Goal: Check status: Check status

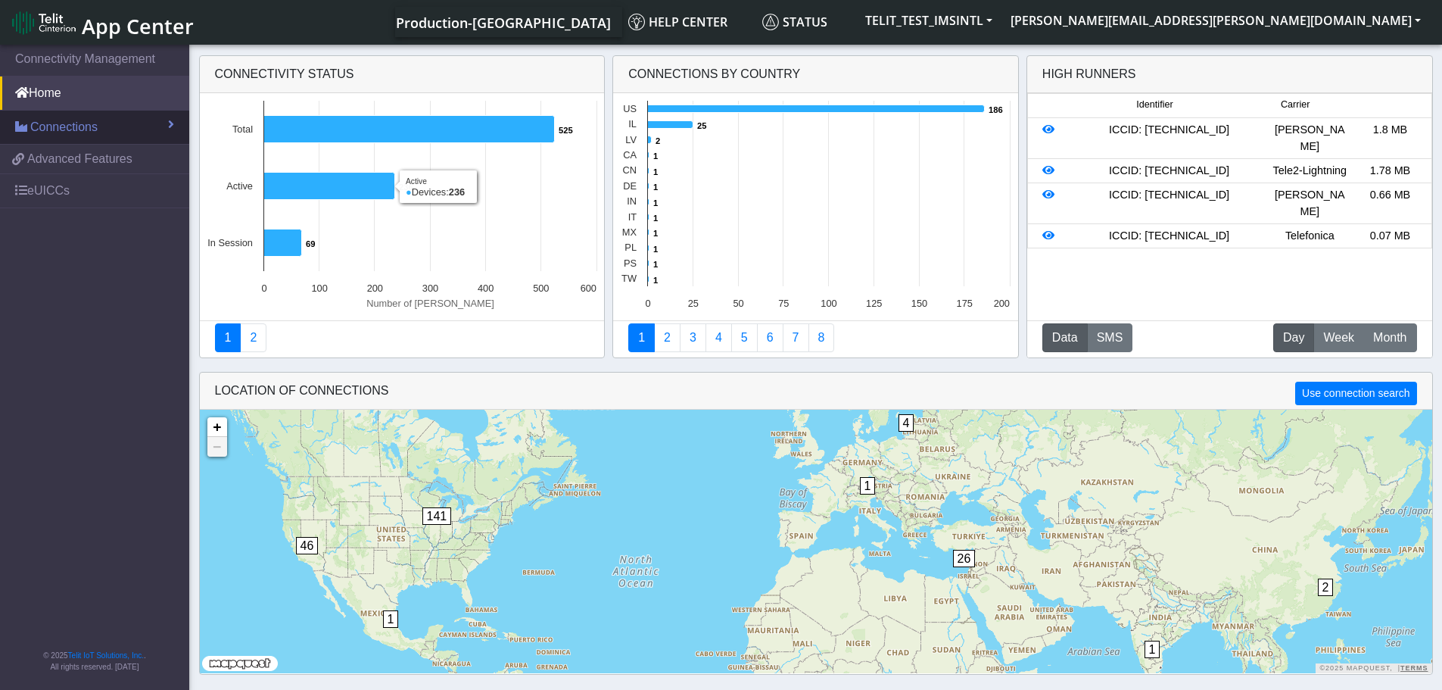
click at [61, 127] on span "Connections" at bounding box center [63, 127] width 67 height 18
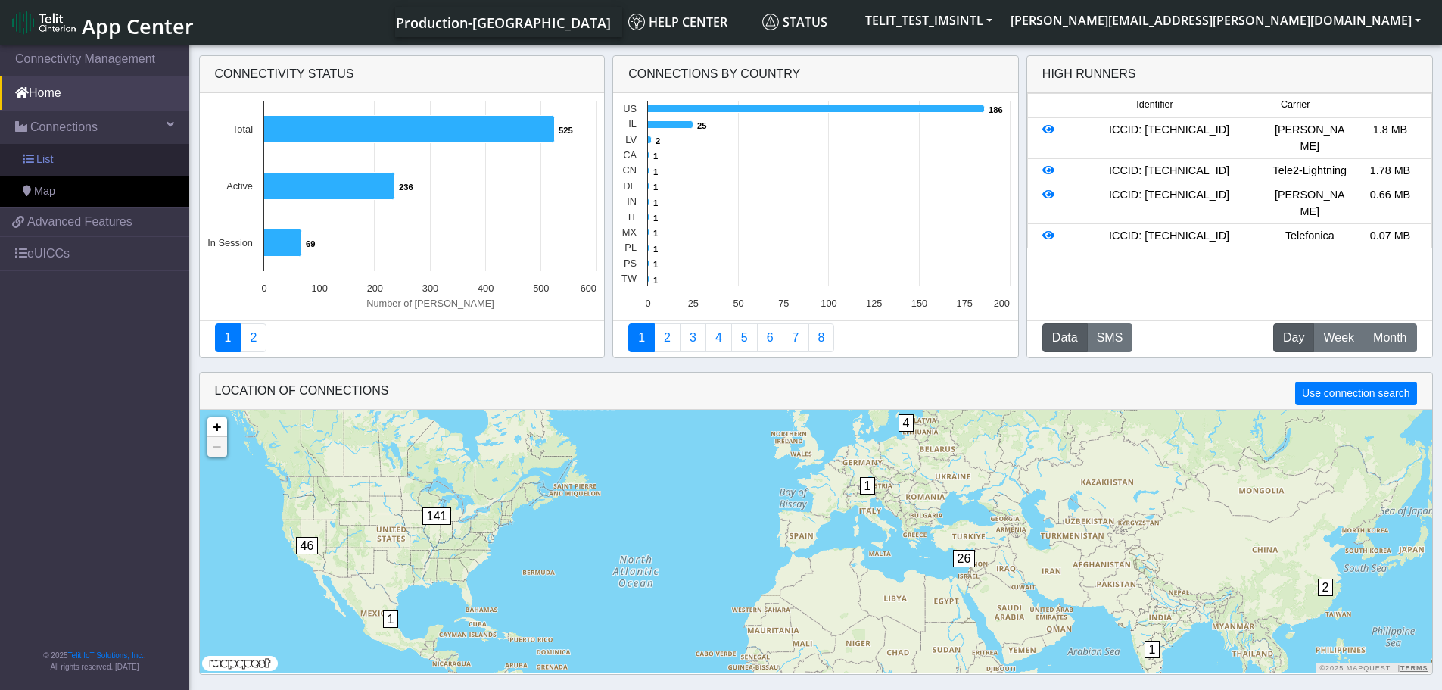
click at [38, 157] on span "List" at bounding box center [44, 159] width 17 height 17
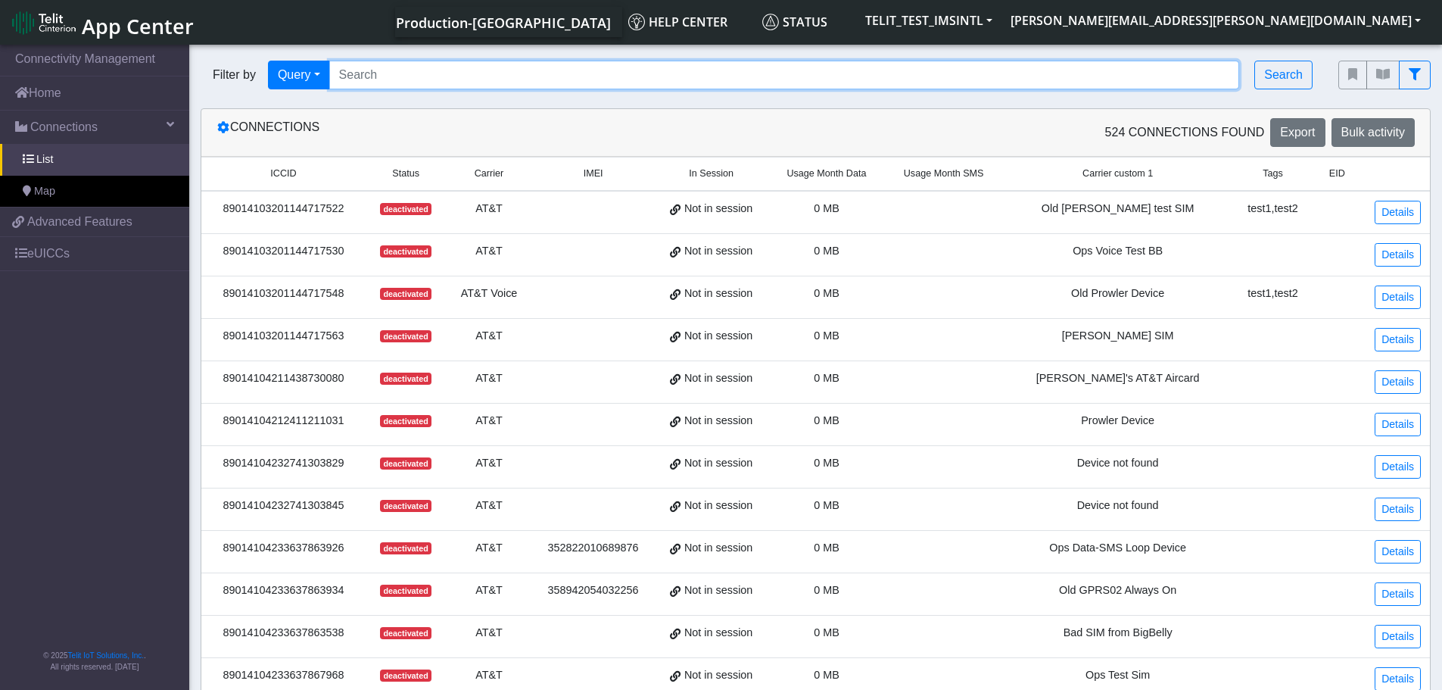
click at [440, 78] on input "Search..." at bounding box center [784, 75] width 911 height 29
paste input "89358151000028839051"
type input "89358151000028839051"
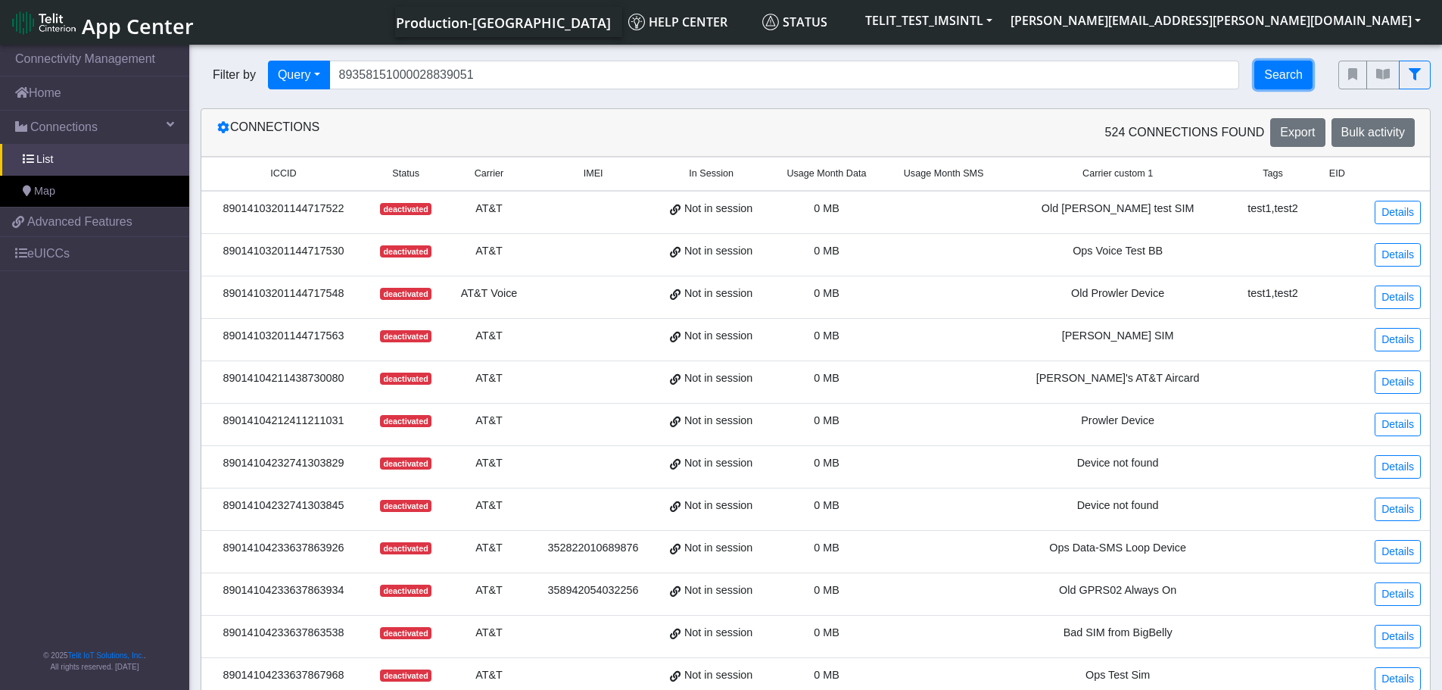
click at [1284, 76] on button "Search" at bounding box center [1283, 75] width 58 height 29
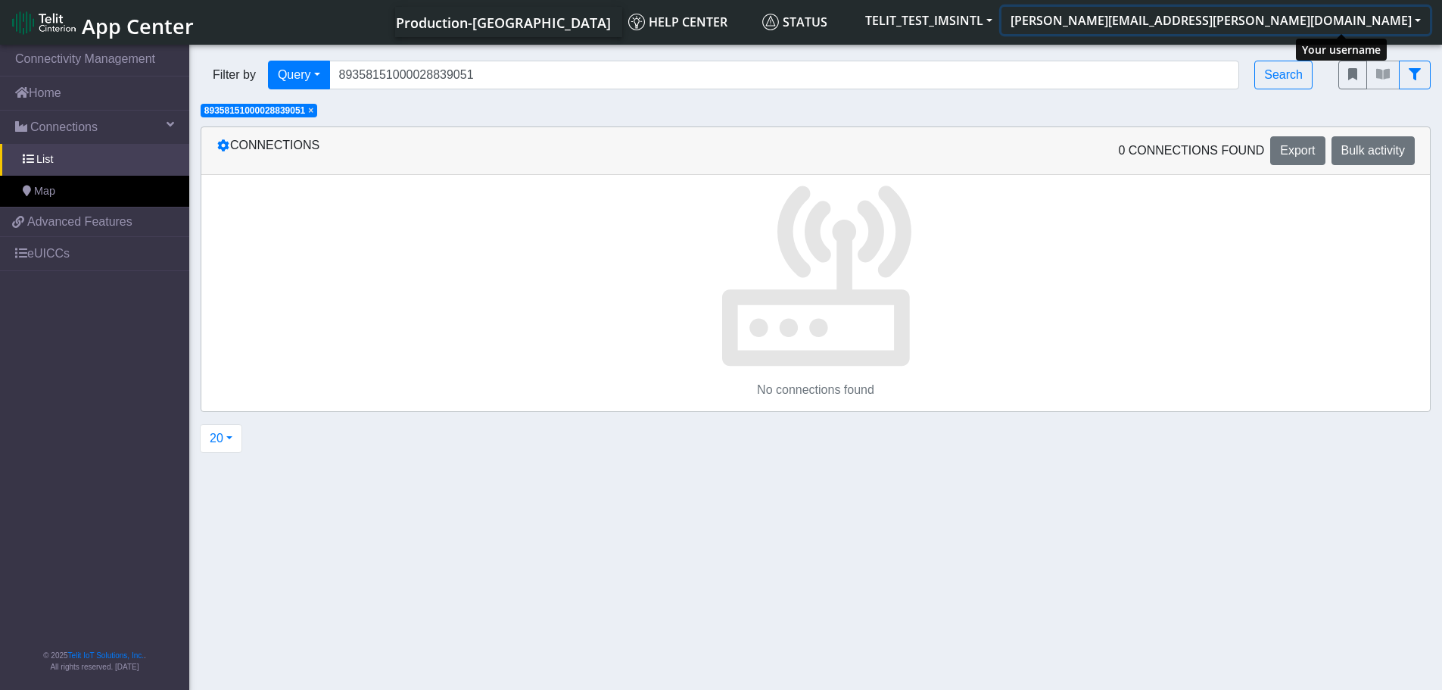
click at [1324, 13] on button "[PERSON_NAME][EMAIL_ADDRESS][PERSON_NAME][DOMAIN_NAME]" at bounding box center [1215, 20] width 428 height 27
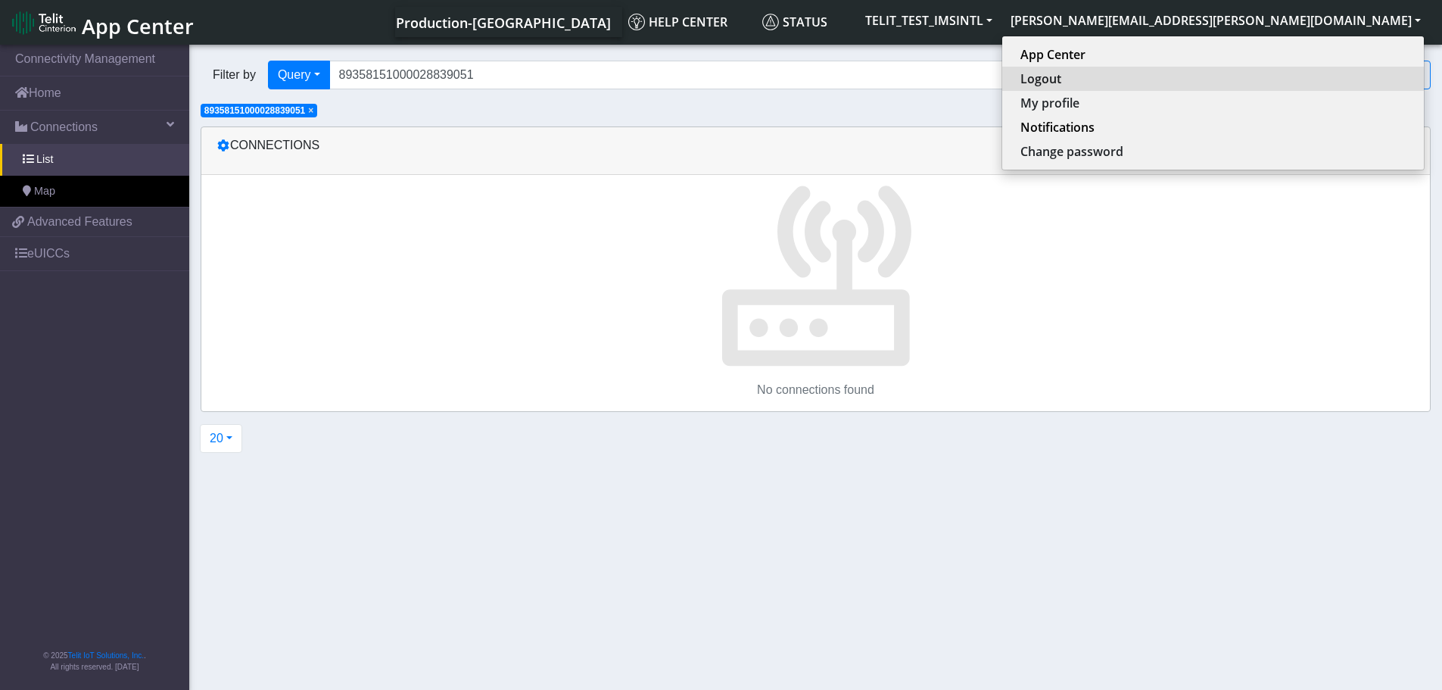
click at [1289, 83] on button "Logout" at bounding box center [1213, 79] width 422 height 24
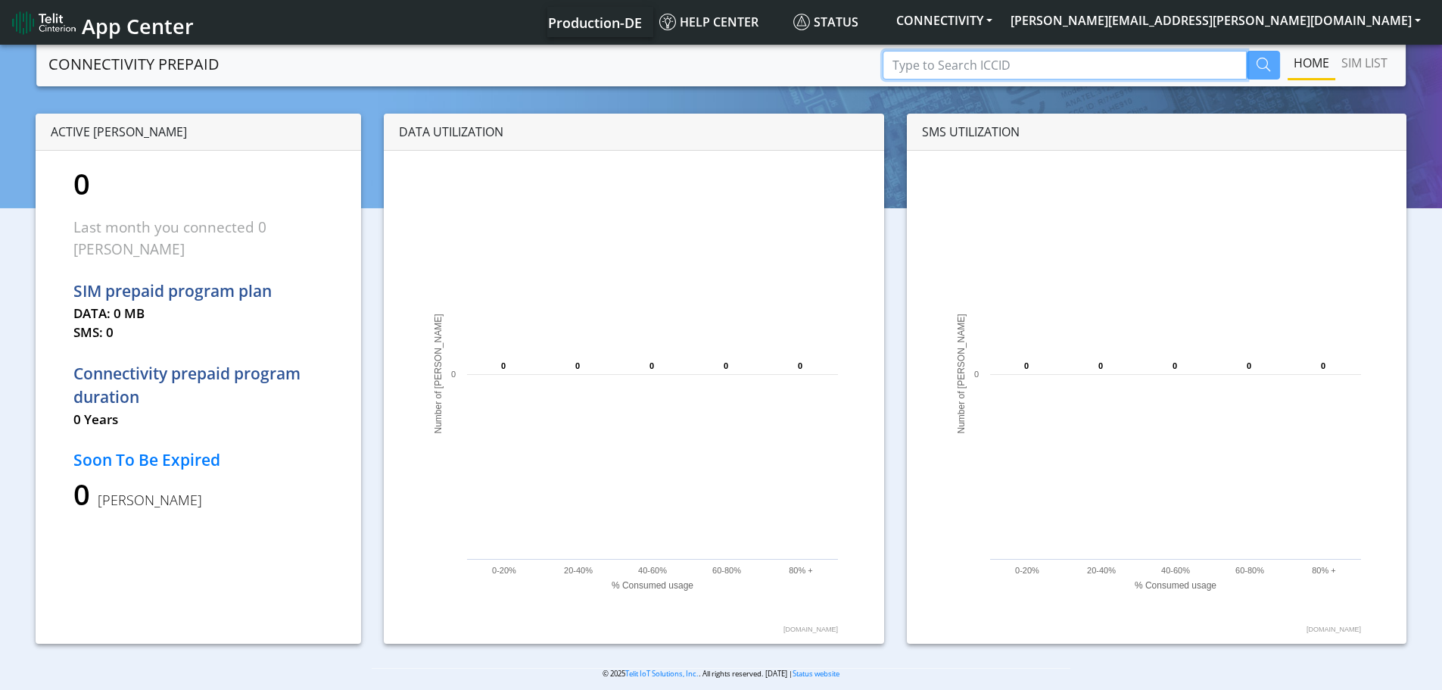
click at [1071, 69] on input "Type to Search ICCID" at bounding box center [1065, 65] width 364 height 29
paste input "89358151000028839051"
type input "89358151000028839051"
click at [1253, 73] on button "button" at bounding box center [1263, 65] width 33 height 29
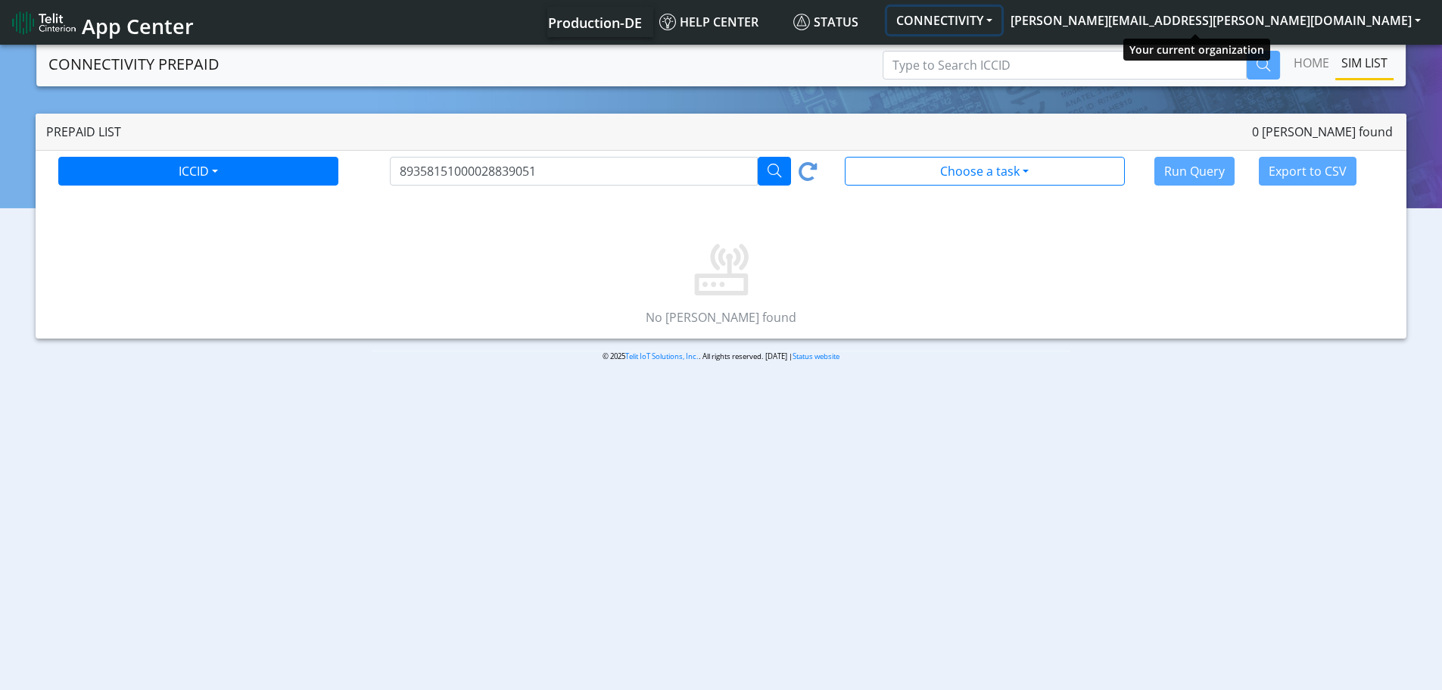
click at [1001, 16] on button "CONNECTIVITY" at bounding box center [944, 20] width 114 height 27
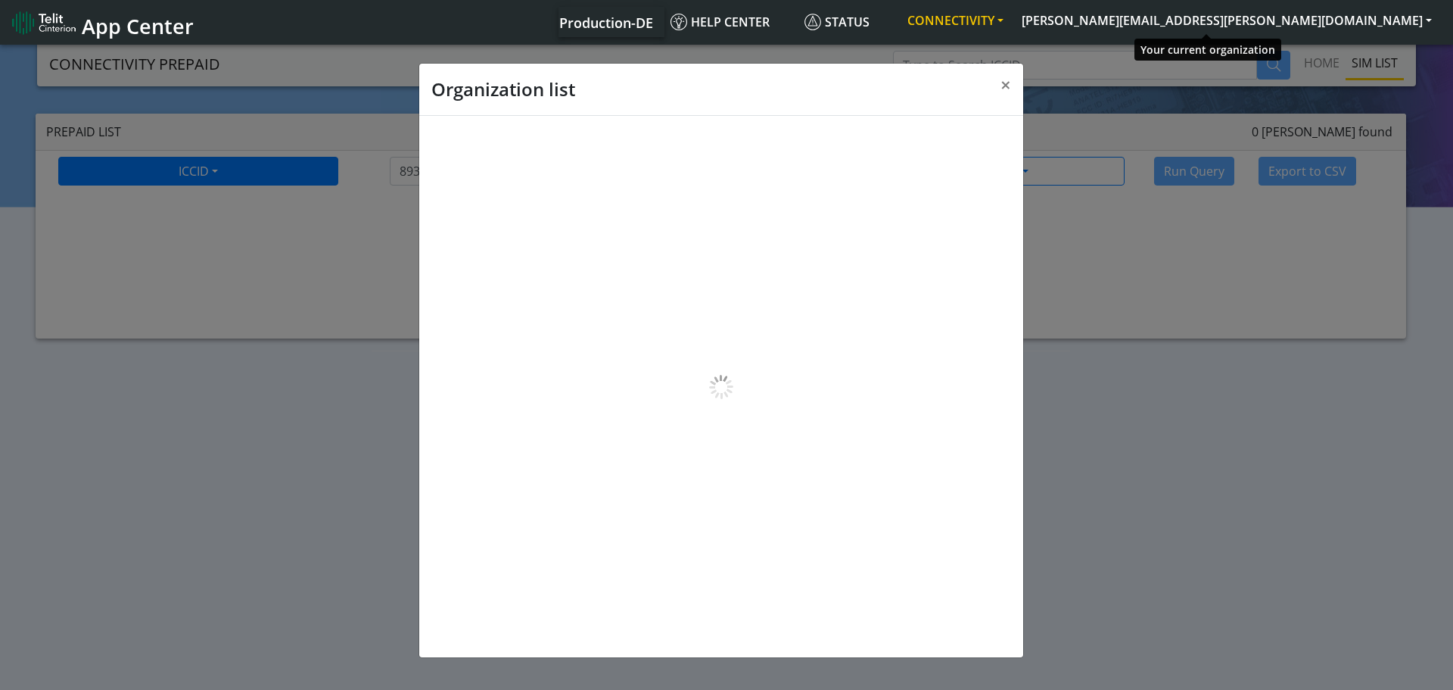
scroll to position [5, 0]
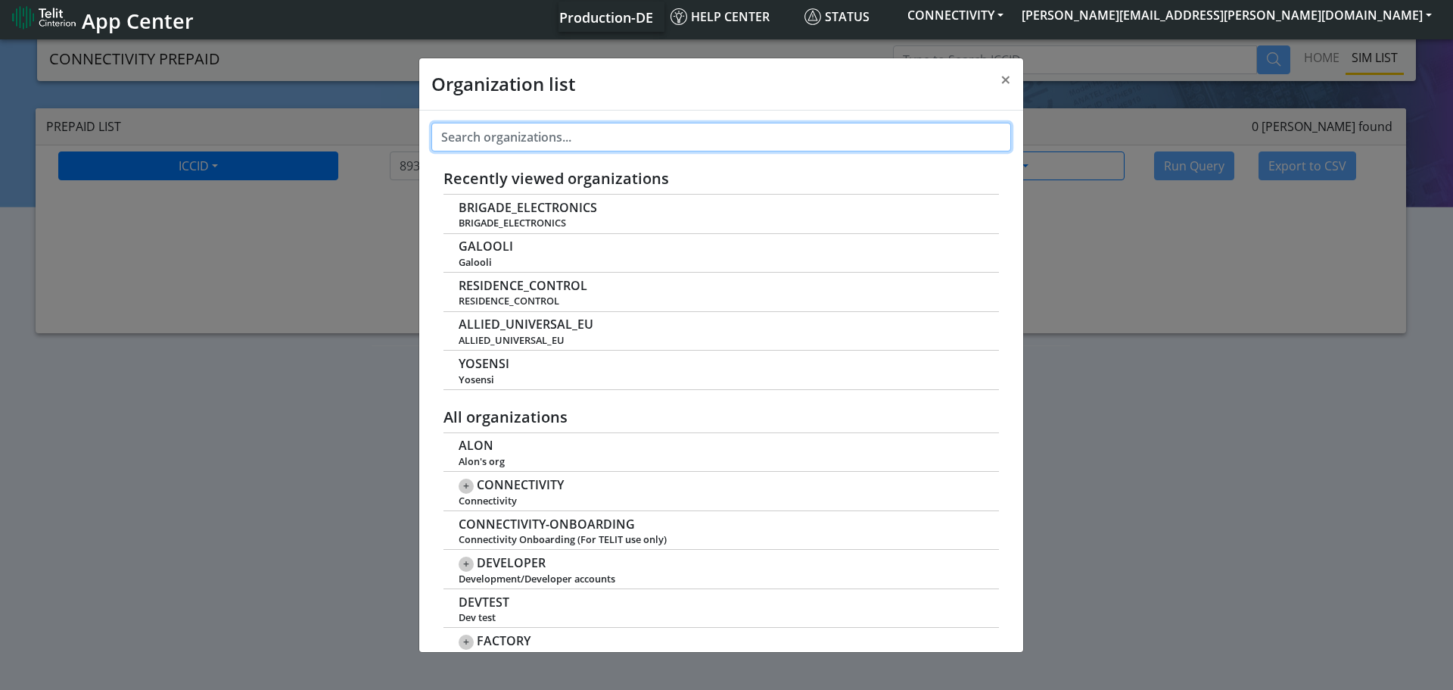
click at [498, 139] on input "text" at bounding box center [721, 137] width 580 height 29
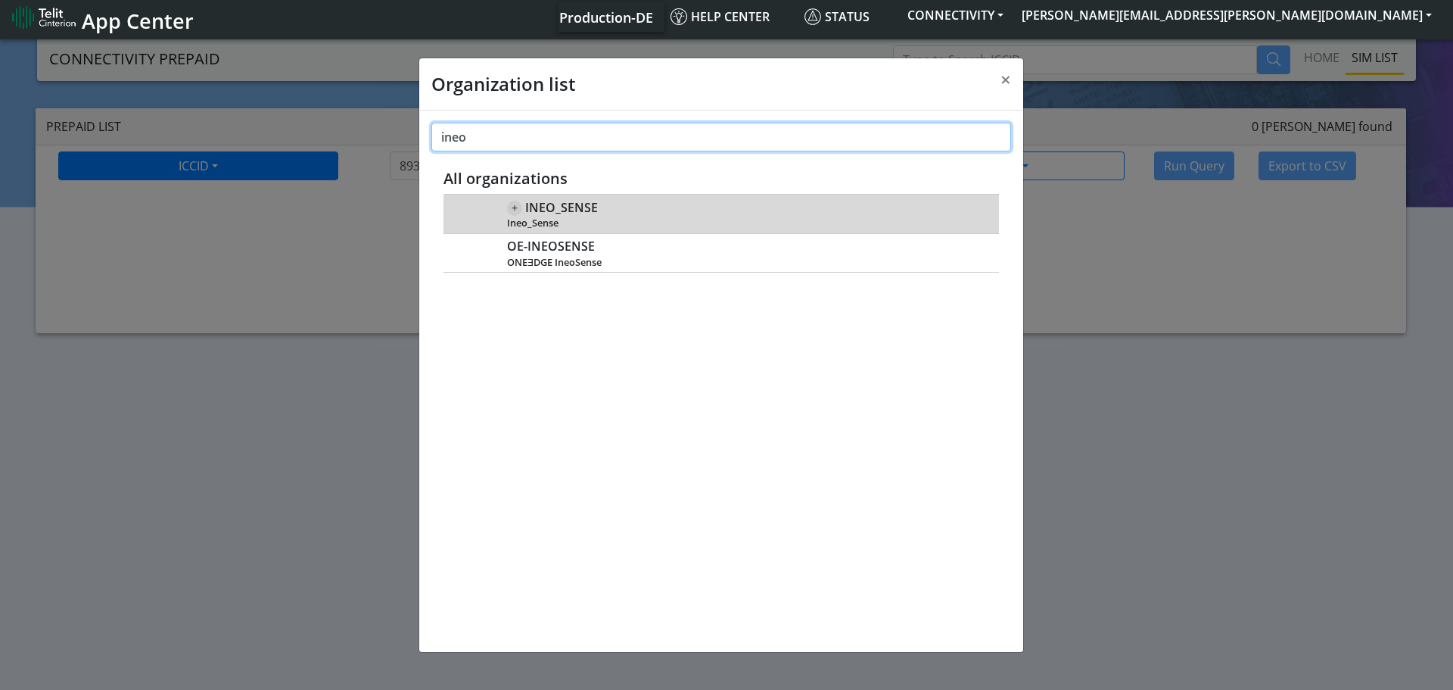
type input "ineo"
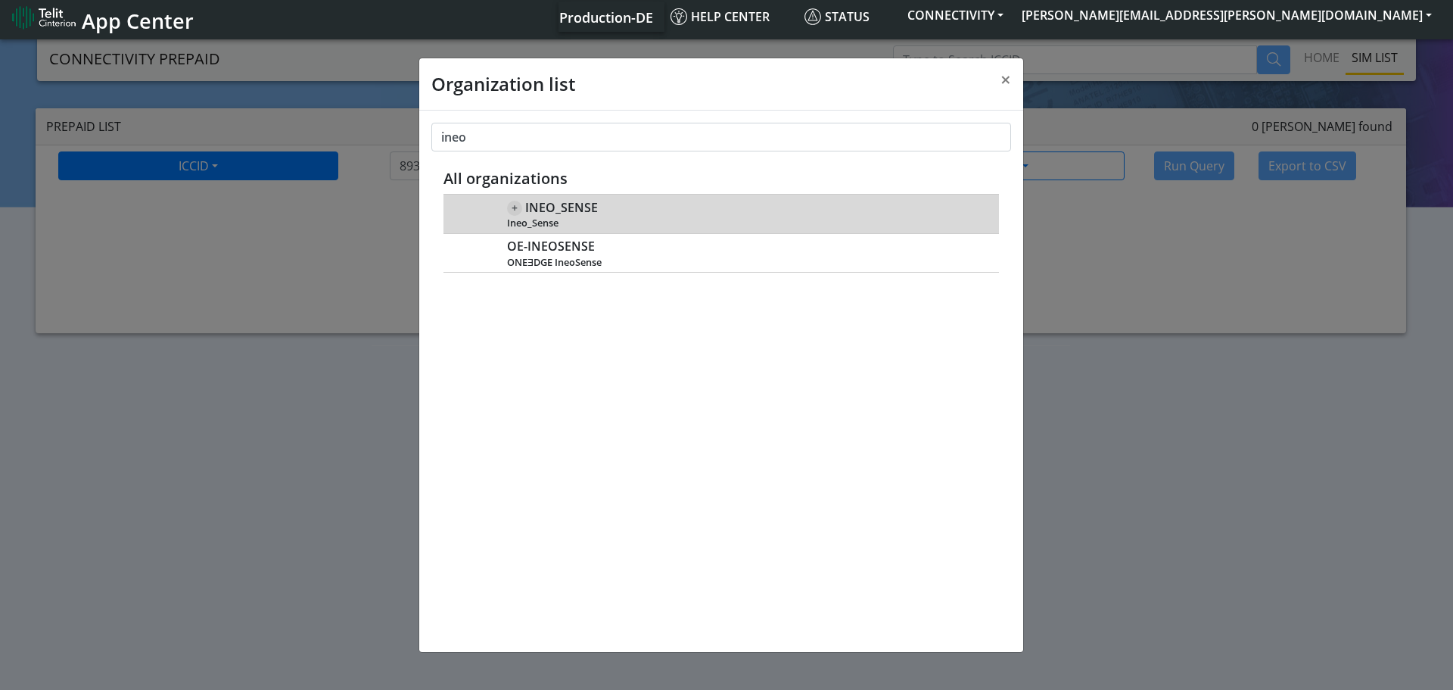
click at [550, 205] on span "INEO_SENSE" at bounding box center [561, 208] width 73 height 14
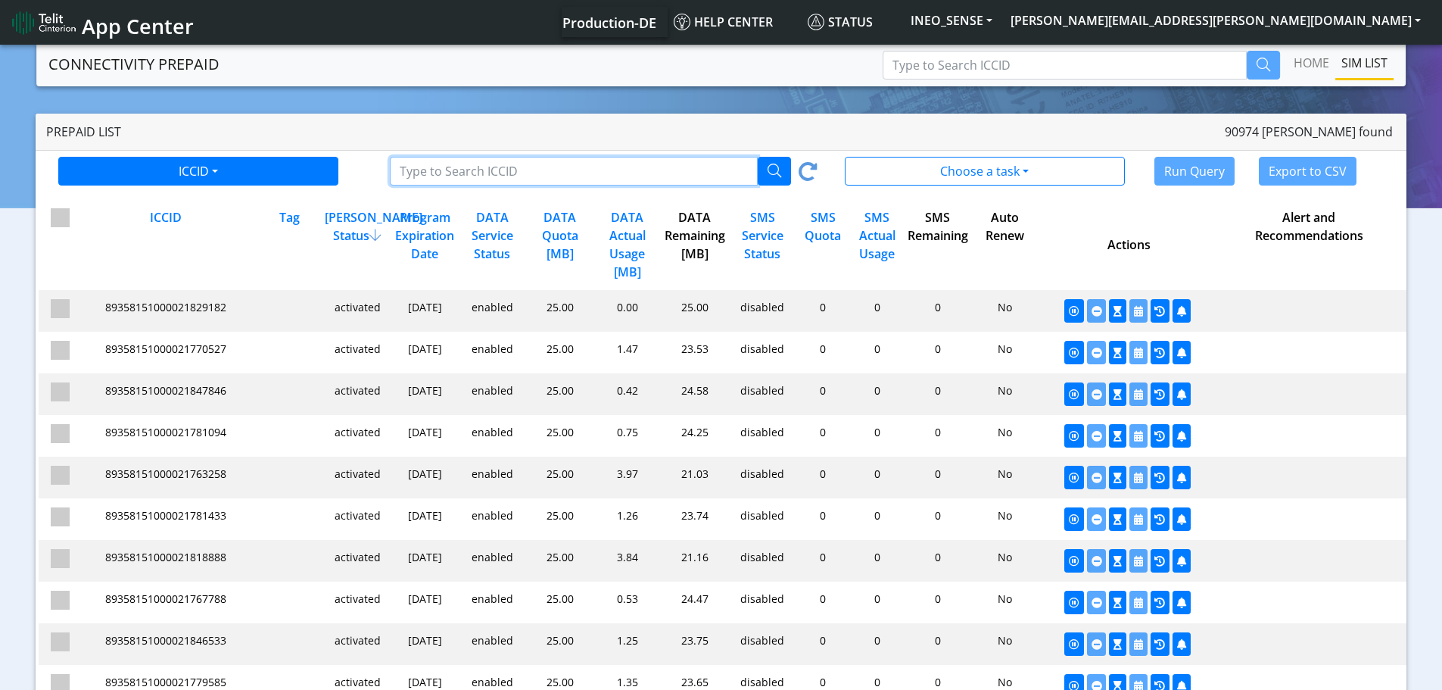
click at [529, 173] on input "Type to Search ICCID/Tag" at bounding box center [574, 171] width 368 height 29
paste input "89358151000028839051"
type input "89358151000028839051"
click at [775, 167] on icon "button" at bounding box center [774, 170] width 14 height 14
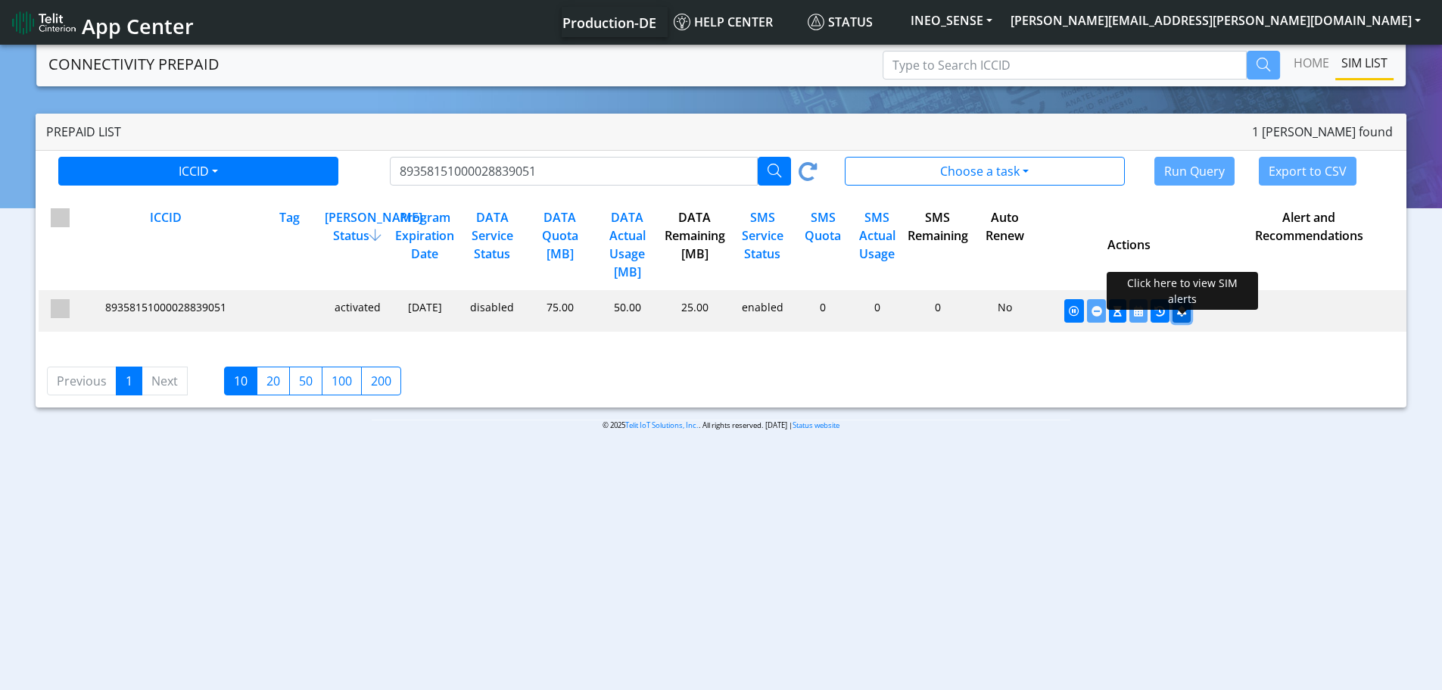
click at [1178, 314] on icon "button" at bounding box center [1181, 311] width 9 height 11
